Goal: Information Seeking & Learning: Learn about a topic

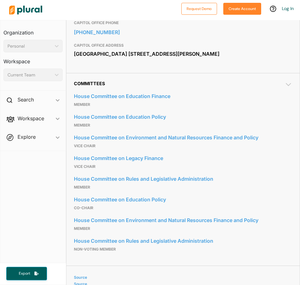
scroll to position [282, 0]
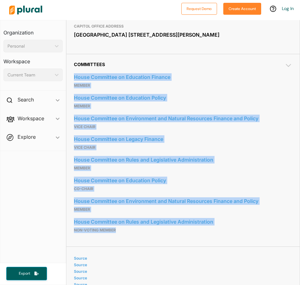
drag, startPoint x: 150, startPoint y: 241, endPoint x: 73, endPoint y: 87, distance: 172.4
click at [73, 87] on div "Committees House Committee on Education Finance member House Committee on Educa…" at bounding box center [183, 150] width 234 height 193
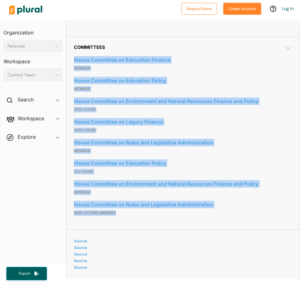
scroll to position [313, 0]
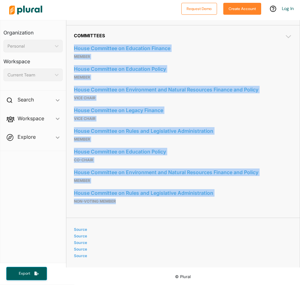
copy div "House Committee on Education Finance member House Committee on Education Policy…"
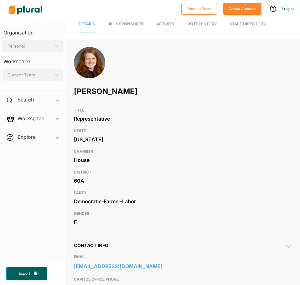
scroll to position [0, 0]
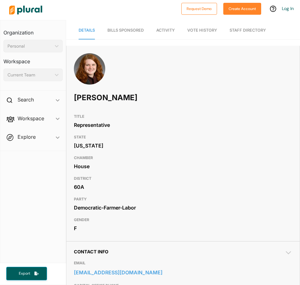
click at [91, 175] on h3 "DISTRICT" at bounding box center [183, 179] width 218 height 8
click at [23, 76] on div "Current Team" at bounding box center [30, 75] width 45 height 7
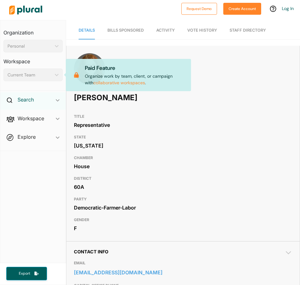
click at [34, 103] on h2 "Search" at bounding box center [26, 99] width 16 height 7
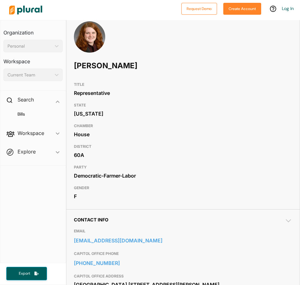
scroll to position [63, 0]
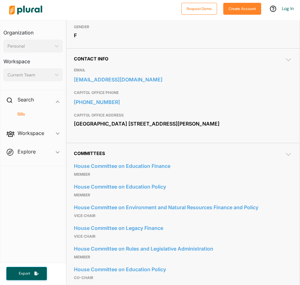
click at [23, 115] on h4 "Bills" at bounding box center [35, 114] width 50 height 6
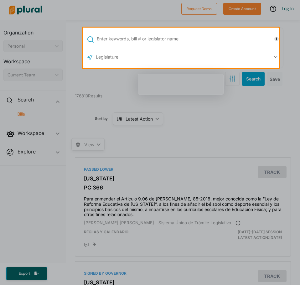
click at [169, 41] on input "text" at bounding box center [189, 39] width 186 height 12
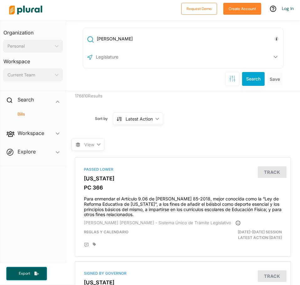
type input "[PERSON_NAME]"
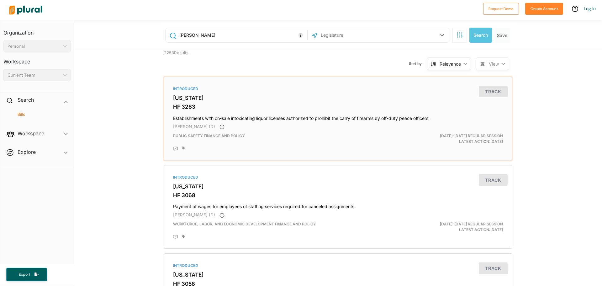
click at [180, 90] on div "Introduced" at bounding box center [338, 89] width 330 height 6
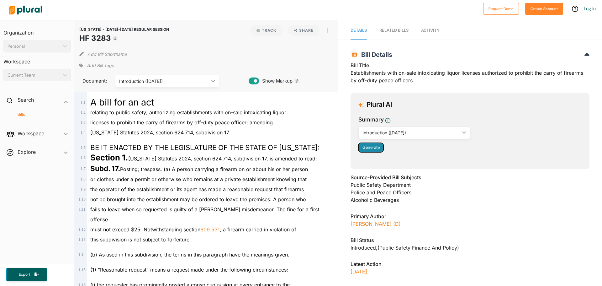
click at [300, 150] on button "Generate" at bounding box center [370, 147] width 25 height 9
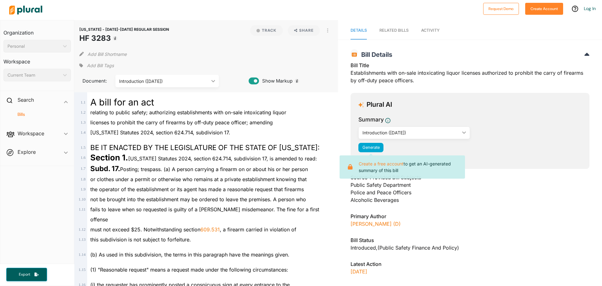
click at [300, 156] on div "Plural AI Summary Introduction ([DATE]) ic_keyboard_arrow_down Introduction ([D…" at bounding box center [469, 131] width 239 height 76
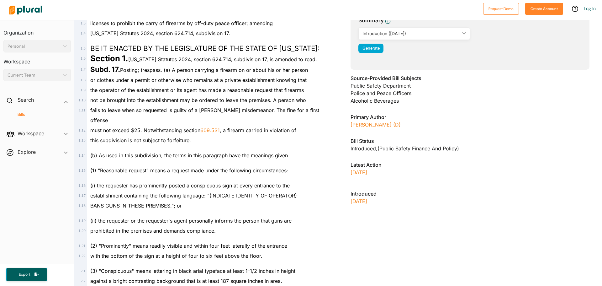
scroll to position [63, 0]
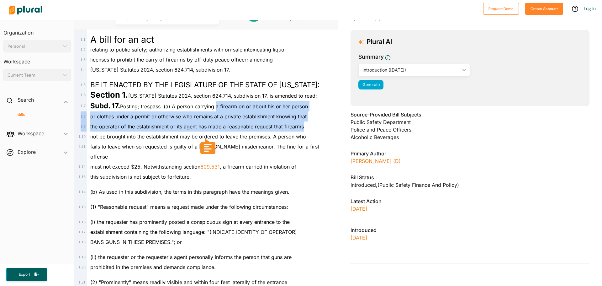
drag, startPoint x: 198, startPoint y: 107, endPoint x: 318, endPoint y: 124, distance: 121.0
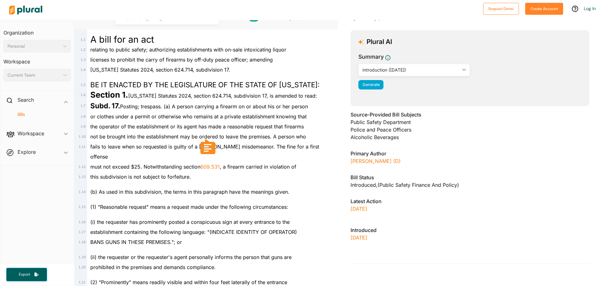
click at [252, 181] on div "(b) As used in this subdivision, the terms in this paragraph have the meanings …" at bounding box center [209, 188] width 244 height 15
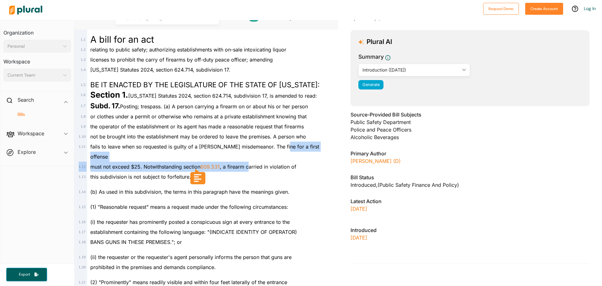
drag, startPoint x: 277, startPoint y: 145, endPoint x: 248, endPoint y: 152, distance: 30.5
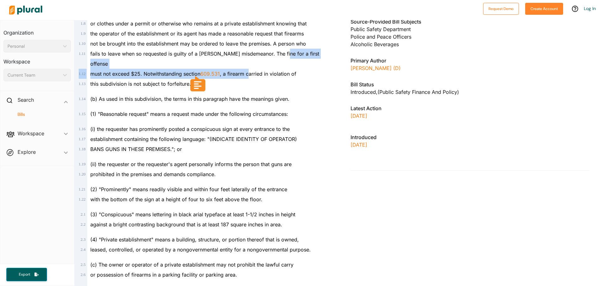
scroll to position [157, 0]
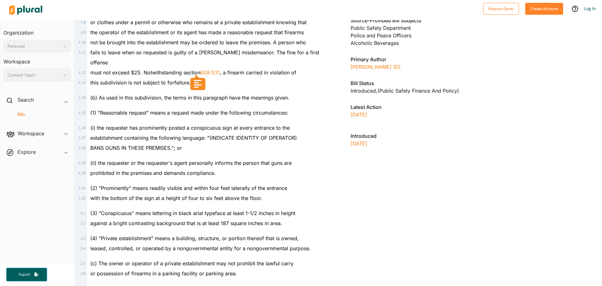
click at [181, 134] on span "establishment containing the following language: "(INDICATE IDENTITY OF OPERATO…" at bounding box center [193, 137] width 207 height 6
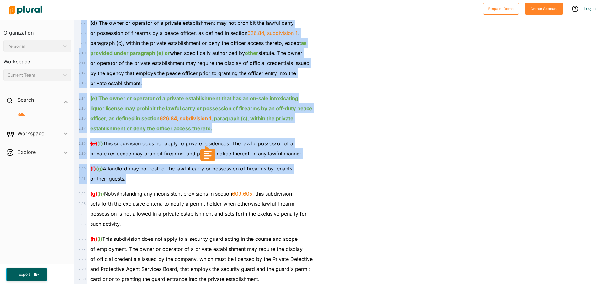
scroll to position [428, 0]
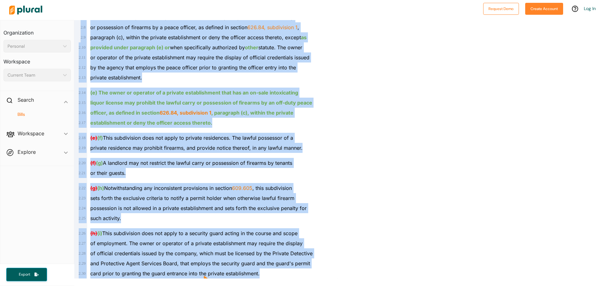
drag, startPoint x: 92, startPoint y: 71, endPoint x: 279, endPoint y: 264, distance: 268.9
copy div "A bill for an act 1 . 2 relating to public safety; authorizing establishments w…"
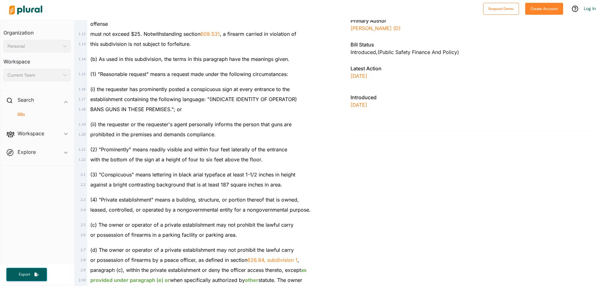
scroll to position [188, 0]
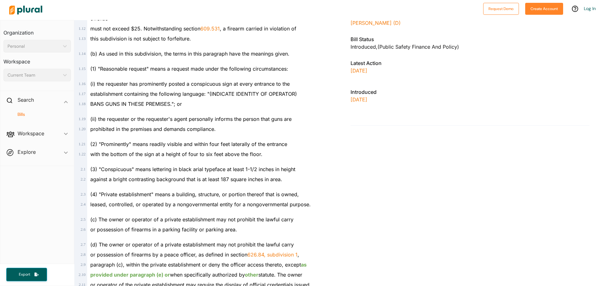
drag, startPoint x: 13, startPoint y: 216, endPoint x: 18, endPoint y: 209, distance: 8.3
click at [13, 216] on nav "Organization Personal ic_keyboard_arrow_down Personal Workspace Current Team ic…" at bounding box center [37, 142] width 74 height 244
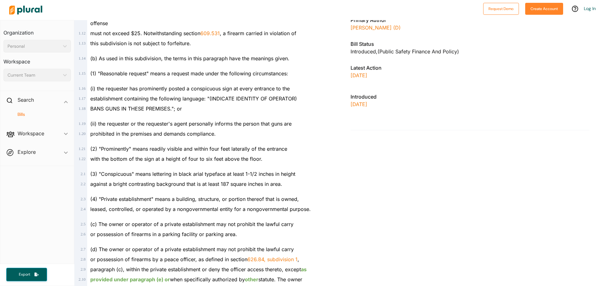
scroll to position [0, 0]
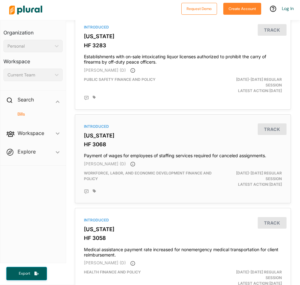
scroll to position [125, 0]
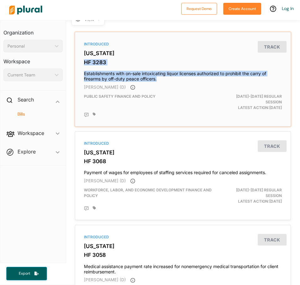
drag, startPoint x: 80, startPoint y: 63, endPoint x: 162, endPoint y: 77, distance: 83.0
click at [162, 77] on div "Introduced [US_STATE] HF 3283 Establishments with on-sale intoxicating liquor l…" at bounding box center [183, 79] width 211 height 89
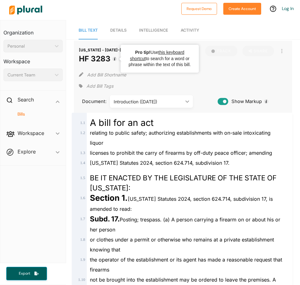
drag, startPoint x: 78, startPoint y: 58, endPoint x: 110, endPoint y: 58, distance: 32.6
click at [110, 58] on div "[US_STATE] - [DATE]-[DATE] REGULAR SESSION HF 3283 Track Share View PDF View So…" at bounding box center [183, 77] width 218 height 72
click at [93, 58] on h1 "HF 3283" at bounding box center [124, 58] width 90 height 11
click at [81, 58] on h1 "HF 3283" at bounding box center [124, 58] width 90 height 11
click at [281, 70] on div "Add Bill Shortname" at bounding box center [183, 73] width 208 height 13
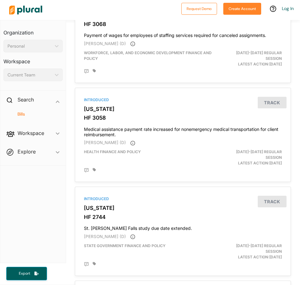
scroll to position [251, 0]
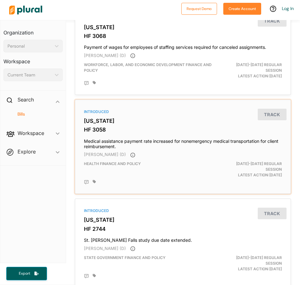
click at [137, 136] on h4 "Medical assistance payment rate increased for nonemergency medical transportati…" at bounding box center [183, 143] width 198 height 14
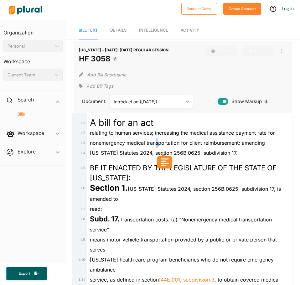
click at [158, 144] on span "nonemergency medical transportation for client reimbursement; amending" at bounding box center [177, 143] width 175 height 6
click at [156, 197] on div "Section 1. [US_STATE] Statutes 2024, section 256B.0625, subdivision 17, is amen…" at bounding box center [186, 193] width 198 height 21
click at [142, 191] on span "Section 1. [US_STATE] Statutes 2024, section 256B.0625, subdivision 17, is amen…" at bounding box center [185, 194] width 191 height 16
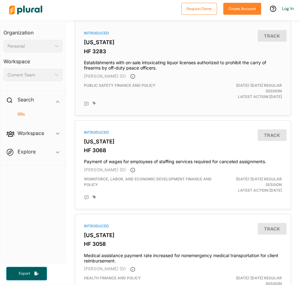
scroll to position [188, 0]
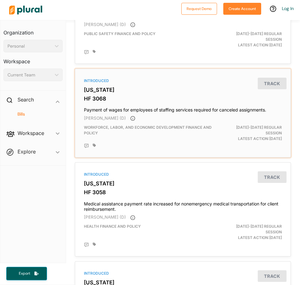
click at [151, 107] on h4 "Payment of wages for employees of staffing services required for canceled assig…" at bounding box center [183, 108] width 198 height 8
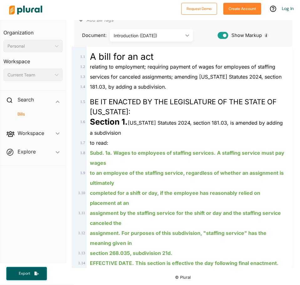
scroll to position [67, 0]
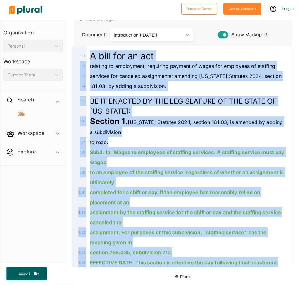
drag, startPoint x: 279, startPoint y: 262, endPoint x: 92, endPoint y: 55, distance: 279.6
click at [92, 55] on div "1 . 1 A bill for an act 1 . 2 relating to employment; requiring payment of wage…" at bounding box center [182, 157] width 213 height 222
copy div "A bill for an act 1 . 2 relating to employment; requiring payment of wages for …"
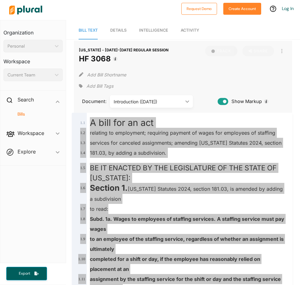
scroll to position [43, 0]
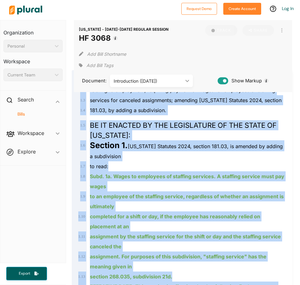
click at [25, 115] on h4 "Bills" at bounding box center [35, 114] width 50 height 6
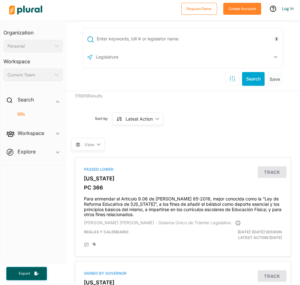
click at [165, 52] on div "US Congress [US_STATE] [US_STATE] [US_STATE] [US_STATE] [US_STATE] [US_STATE] […" at bounding box center [183, 57] width 197 height 12
click at [156, 41] on input "text" at bounding box center [189, 39] width 186 height 12
type input "[PERSON_NAME]"
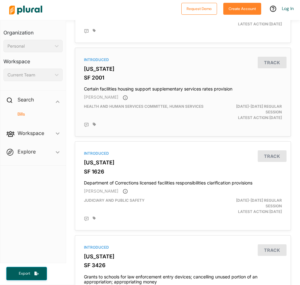
scroll to position [376, 0]
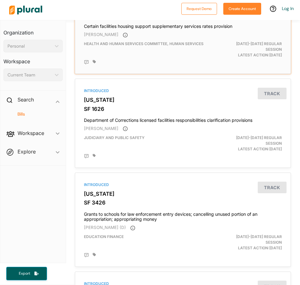
click at [147, 28] on h4 "Certain facilities housing support supplementary services rates provision" at bounding box center [183, 25] width 198 height 8
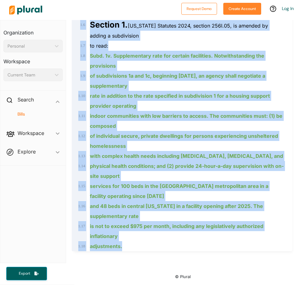
scroll to position [23, 0]
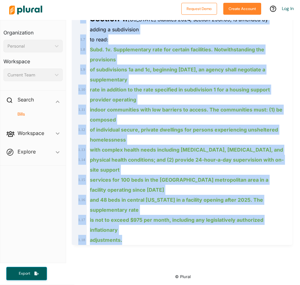
drag, startPoint x: 92, startPoint y: 29, endPoint x: 140, endPoint y: 247, distance: 223.5
click at [140, 245] on div "1 . 1 A bill for an act 1 . 2 relating to human services; providing housing sup…" at bounding box center [182, 89] width 213 height 312
copy div "A bill for an act 1 . 2 relating to human services; providing housing support s…"
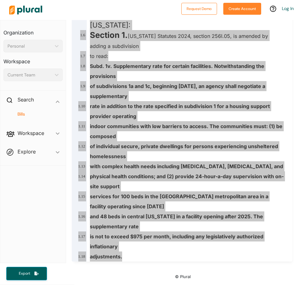
scroll to position [0, 0]
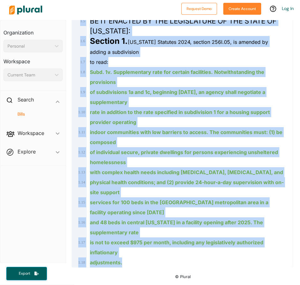
click at [107, 122] on ins "rate in addition to the rate specified in subdivision 1 for a housing support p…" at bounding box center [180, 117] width 180 height 16
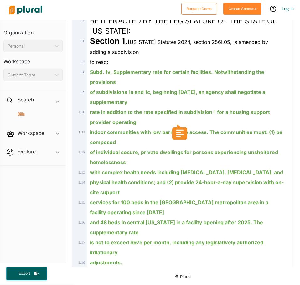
drag, startPoint x: 132, startPoint y: 71, endPoint x: 211, endPoint y: 101, distance: 84.0
click at [211, 101] on div "1 . 1 A bill for an act 1 . 2 relating to human services; providing housing sup…" at bounding box center [182, 112] width 213 height 312
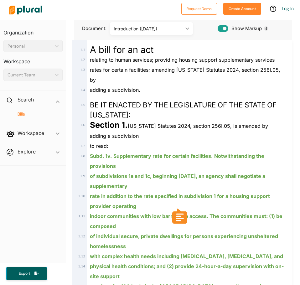
scroll to position [10, 0]
click at [179, 167] on div "Subd. 1v. Supplementary rate for certain facilities. Notwithstanding the provis…" at bounding box center [186, 161] width 198 height 20
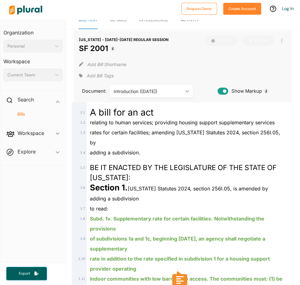
scroll to position [0, 0]
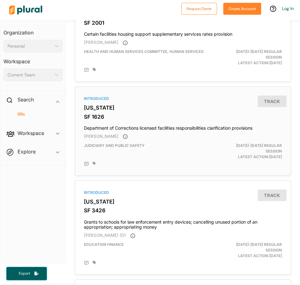
scroll to position [407, 0]
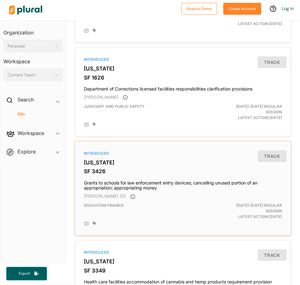
click at [168, 177] on div "Introduced [US_STATE] SF 3426 Grants to schools for law enforcement entry devic…" at bounding box center [183, 188] width 211 height 89
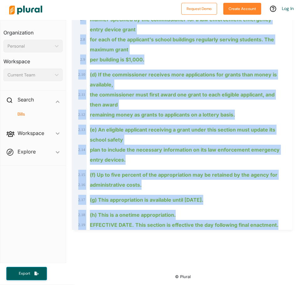
scroll to position [40, 0]
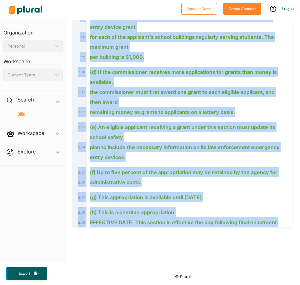
drag, startPoint x: 93, startPoint y: 123, endPoint x: 206, endPoint y: 263, distance: 179.8
copy div "A bill for an act 1 . 2 relating to education finance; providing grants to scho…"
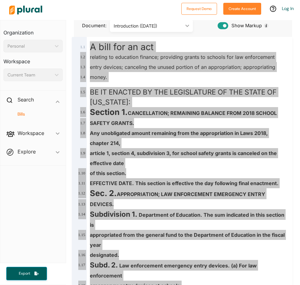
scroll to position [0, 0]
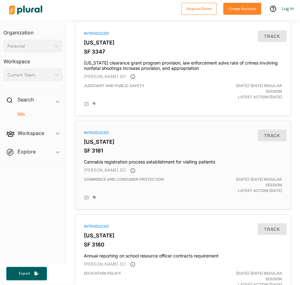
scroll to position [815, 0]
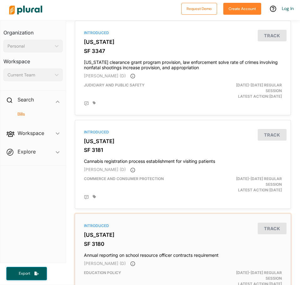
click at [114, 250] on h4 "Annual reporting on school resource officer contracts requirement" at bounding box center [183, 254] width 198 height 8
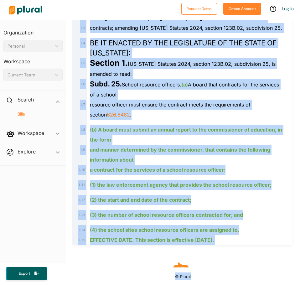
scroll to position [102, 0]
drag, startPoint x: 91, startPoint y: 120, endPoint x: 228, endPoint y: 244, distance: 184.7
click at [229, 244] on div "1 . 1 A bill for an act 1 . 2 relating to education; requiring annual reporting…" at bounding box center [182, 121] width 213 height 247
copy div "A bill for an act 1 . 2 relating to education; requiring annual reporting on sc…"
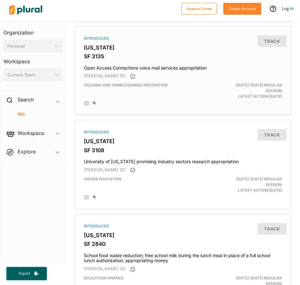
scroll to position [1105, 0]
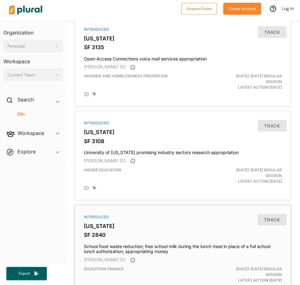
click at [167, 241] on h4 "School food waste reduction; free school milk during the lunch meal in place of…" at bounding box center [183, 248] width 198 height 14
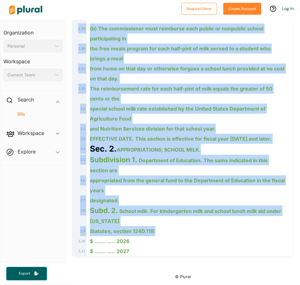
scroll to position [20, 0]
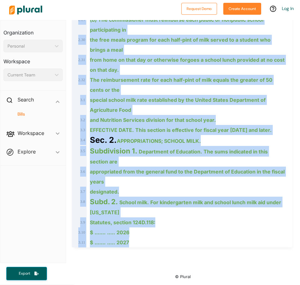
drag, startPoint x: 93, startPoint y: 122, endPoint x: 148, endPoint y: 261, distance: 149.5
copy div "bill for an act 1 . 2 relating to education finance; reducing school food waste…"
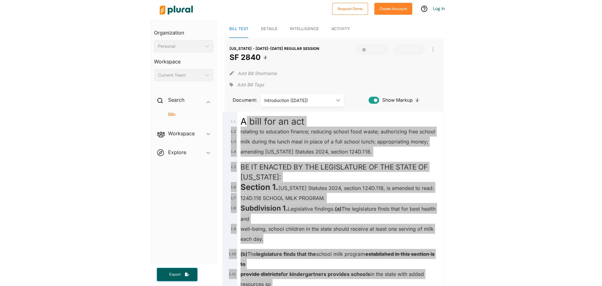
scroll to position [0, 0]
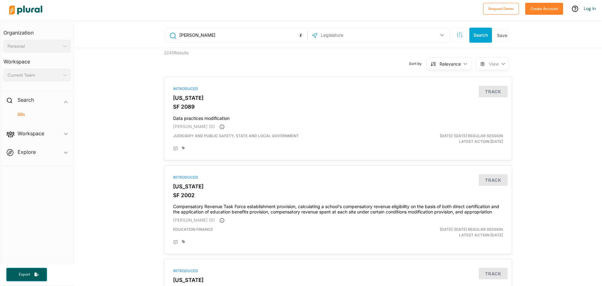
click at [300, 66] on div "Relevance" at bounding box center [449, 63] width 21 height 7
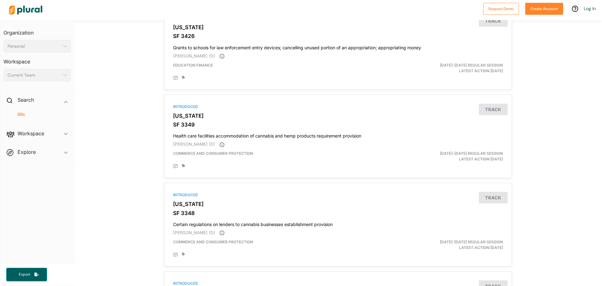
scroll to position [470, 0]
